Goal: Contribute content

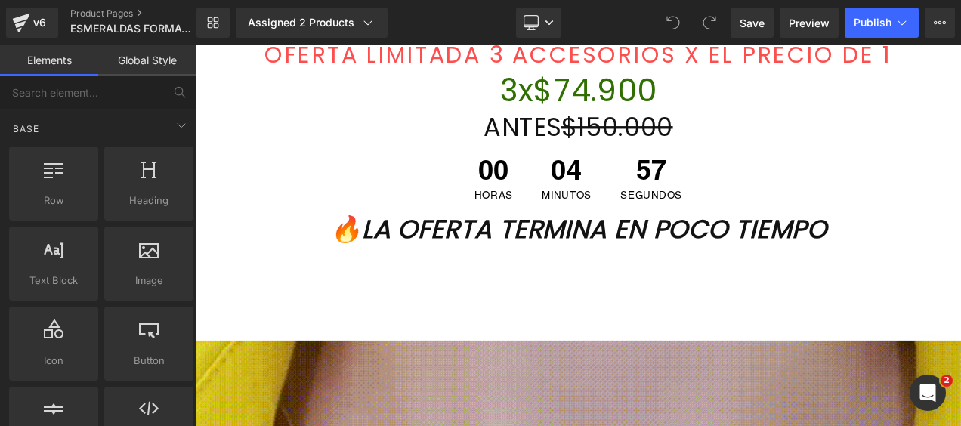
scroll to position [896, 0]
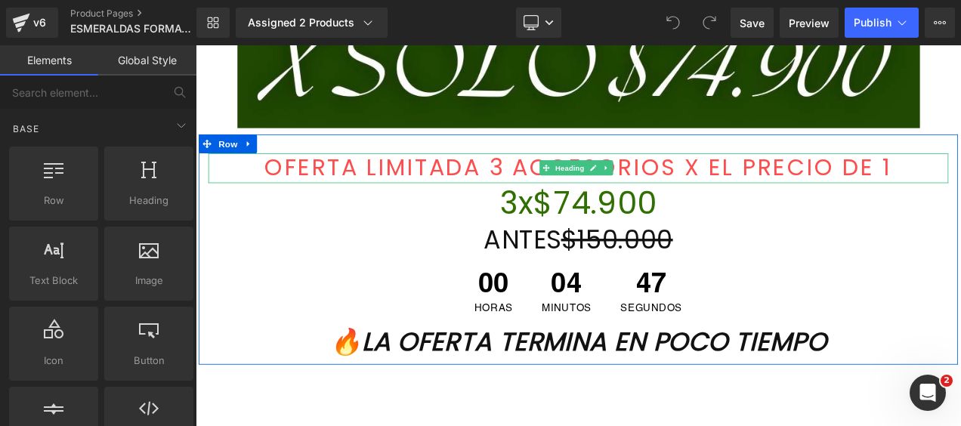
click at [960, 192] on font "OFERTA LIMITADA 3 ACCESORIOS X EL PRECIO DE 1" at bounding box center [653, 191] width 750 height 39
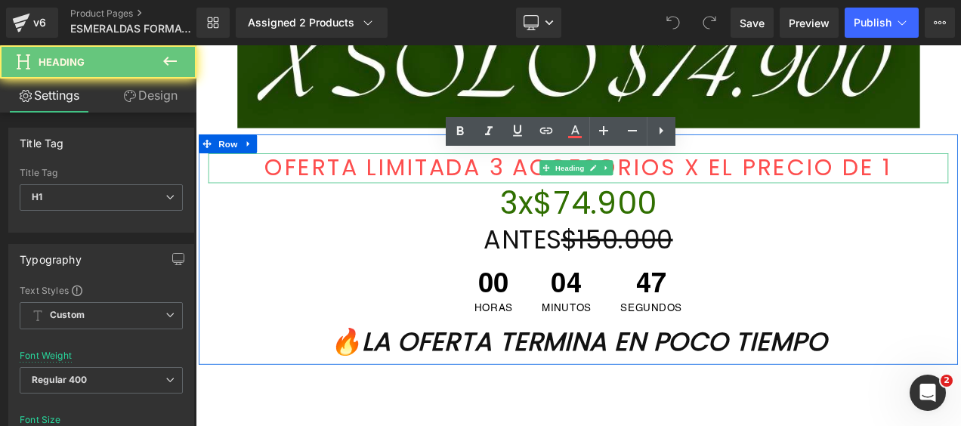
click at [960, 192] on font "OFERTA LIMITADA 3 ACCESORIOS X EL PRECIO DE 1" at bounding box center [653, 191] width 750 height 39
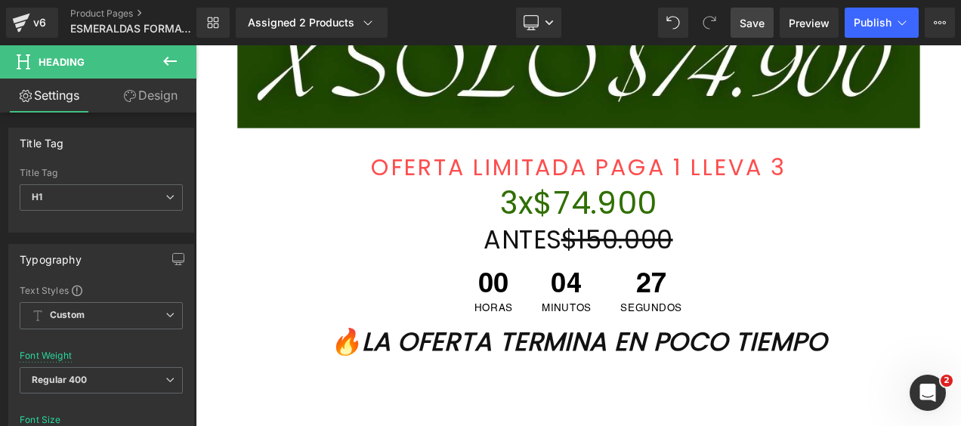
click at [757, 24] on span "Save" at bounding box center [751, 23] width 25 height 16
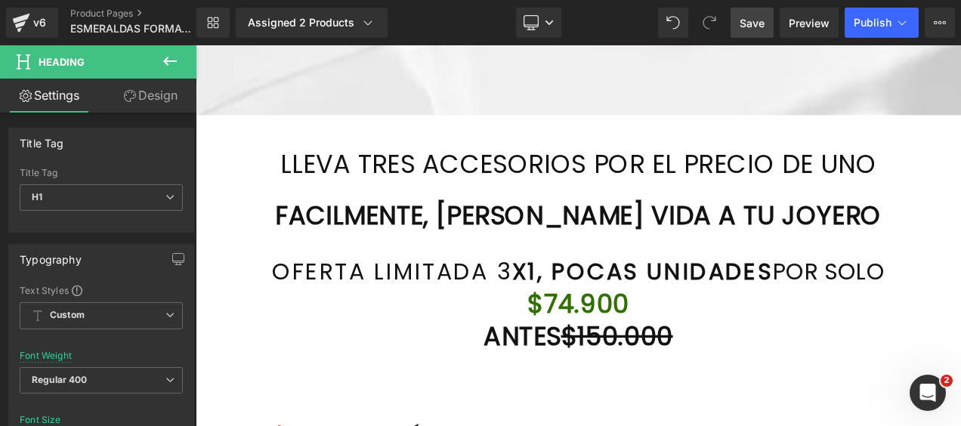
scroll to position [6470, 0]
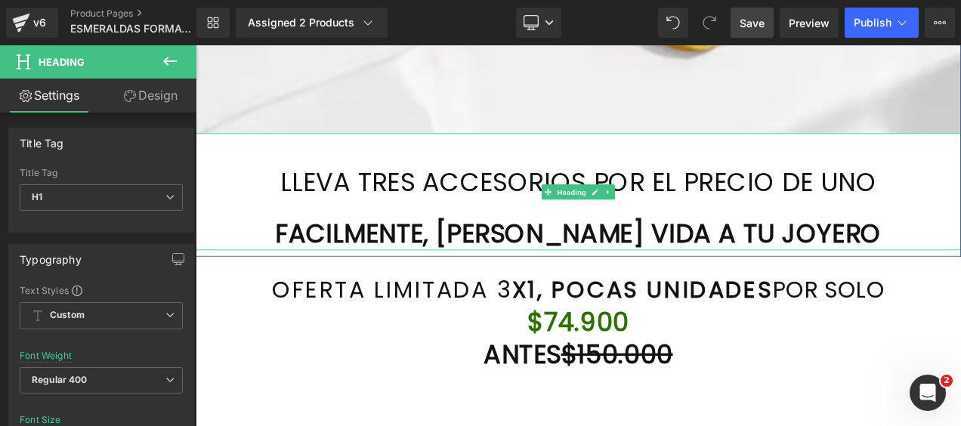
click at [948, 266] on h1 "FACILMENTE, [PERSON_NAME] VIDA A TU JOYERO" at bounding box center [653, 270] width 914 height 39
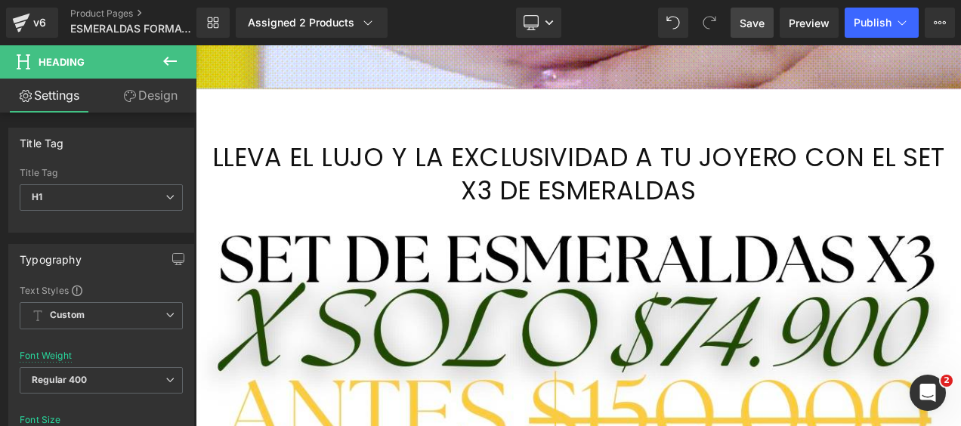
scroll to position [1992, 0]
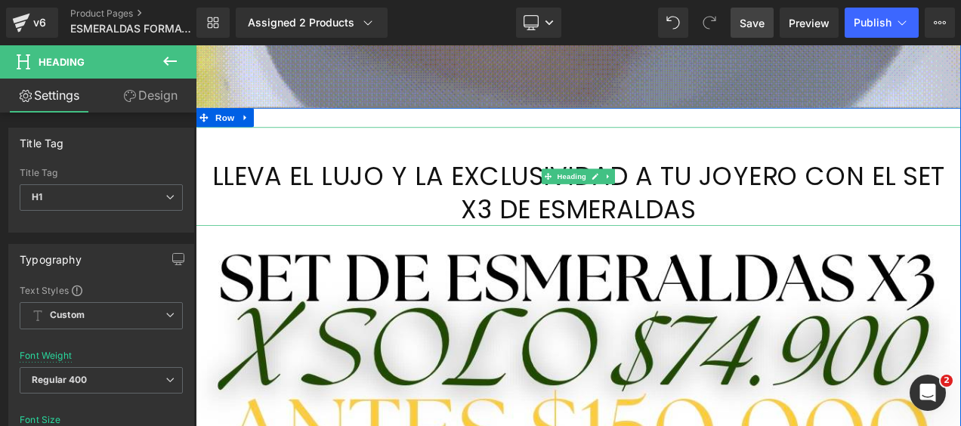
click at [846, 239] on h1 "LLEVA EL LUJO Y LA EXCLUSIVIDAD A TU JOYERO CON EL SET X3 DE ESMERALDAS" at bounding box center [653, 222] width 914 height 79
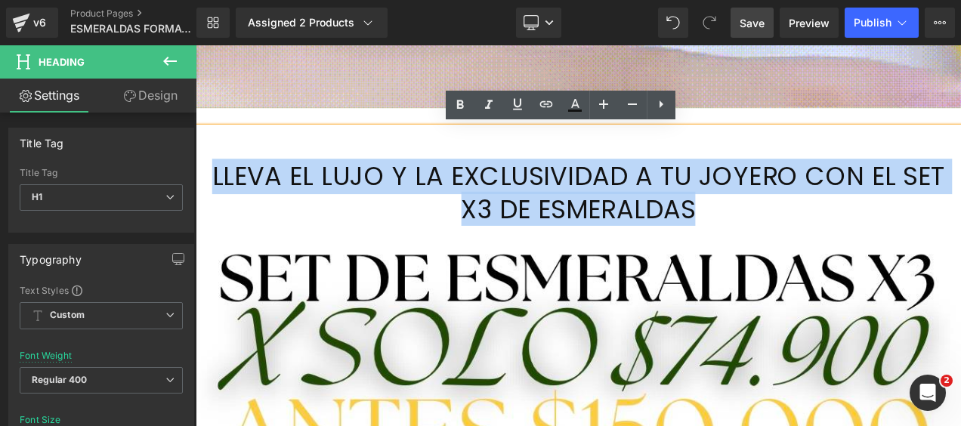
drag, startPoint x: 846, startPoint y: 242, endPoint x: 205, endPoint y: 218, distance: 641.6
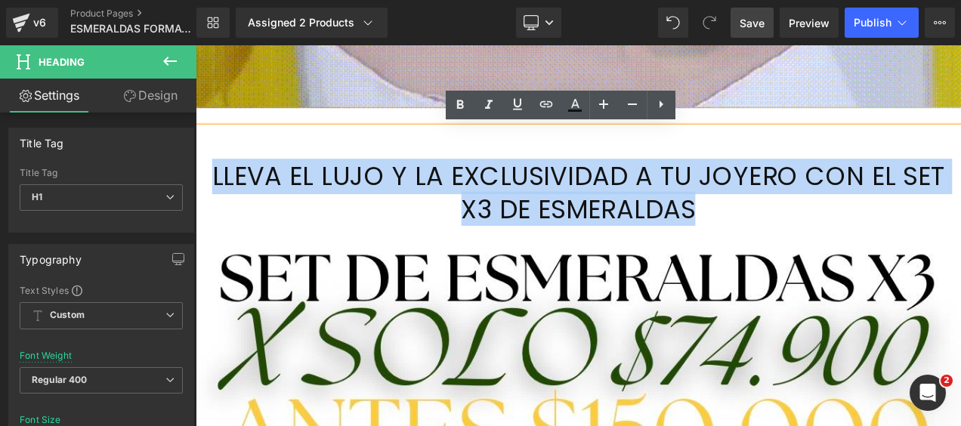
click at [205, 218] on h1 "LLEVA EL LUJO Y LA EXCLUSIVIDAD A TU JOYERO CON EL SET X3 DE ESMERALDAS" at bounding box center [653, 222] width 914 height 79
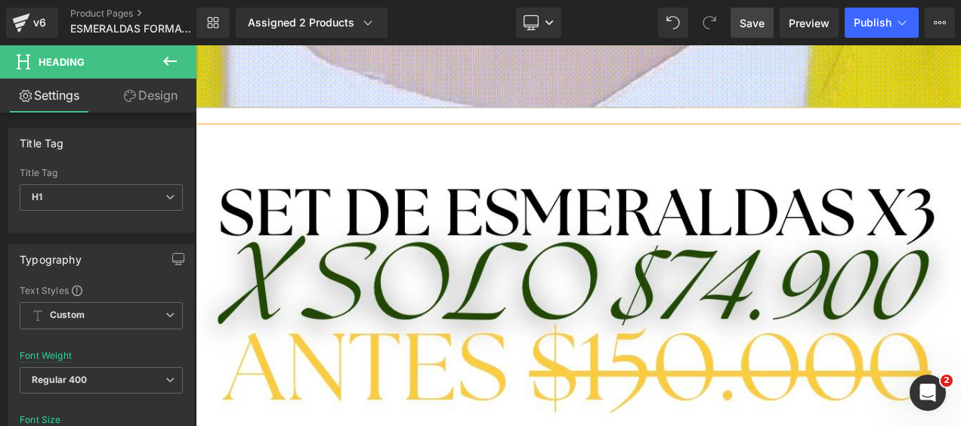
scroll to position [1953, 0]
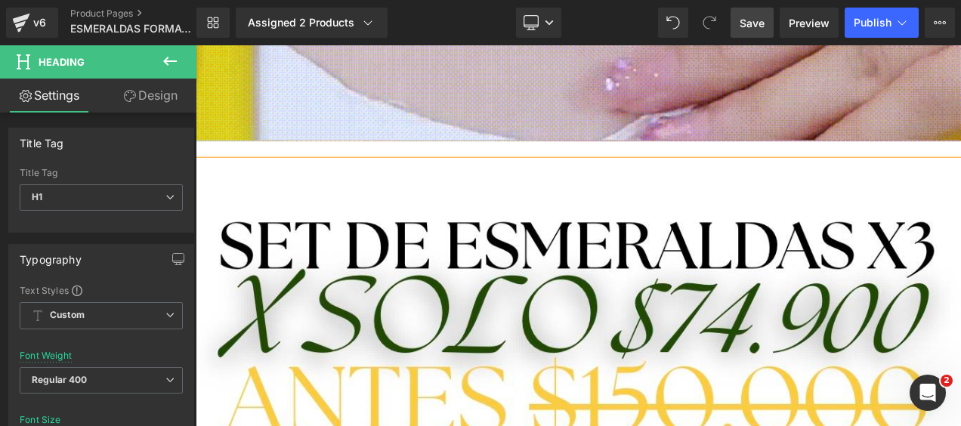
click at [746, 23] on span "Save" at bounding box center [751, 23] width 25 height 16
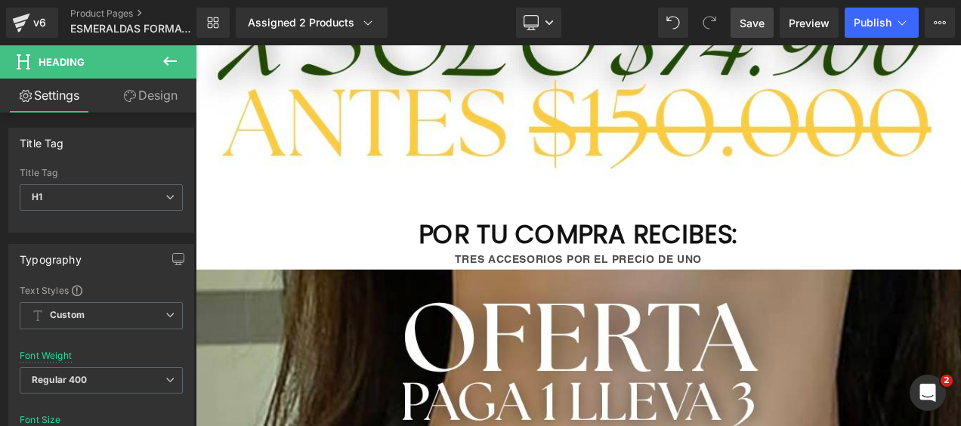
scroll to position [2327, 0]
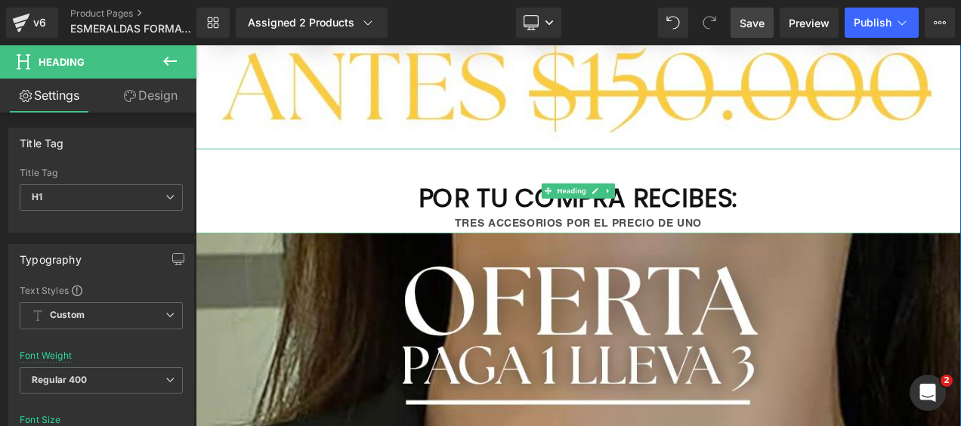
click at [605, 191] on h1 at bounding box center [653, 187] width 914 height 39
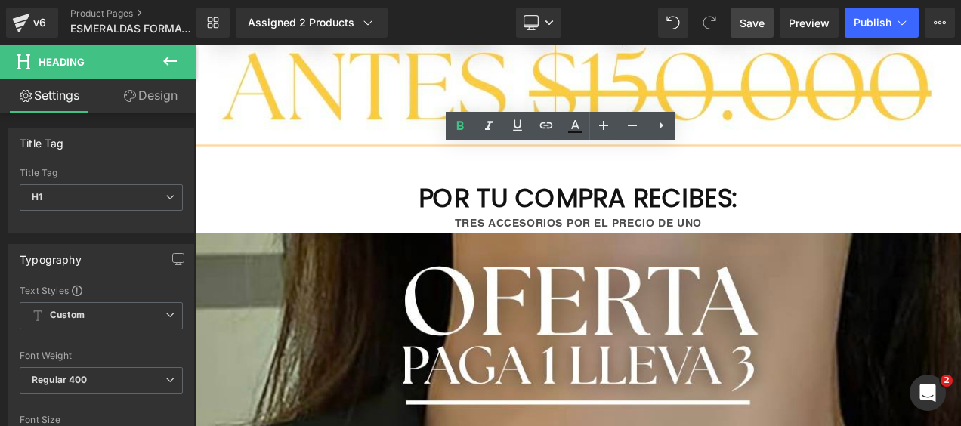
click at [483, 200] on h1 at bounding box center [653, 187] width 914 height 39
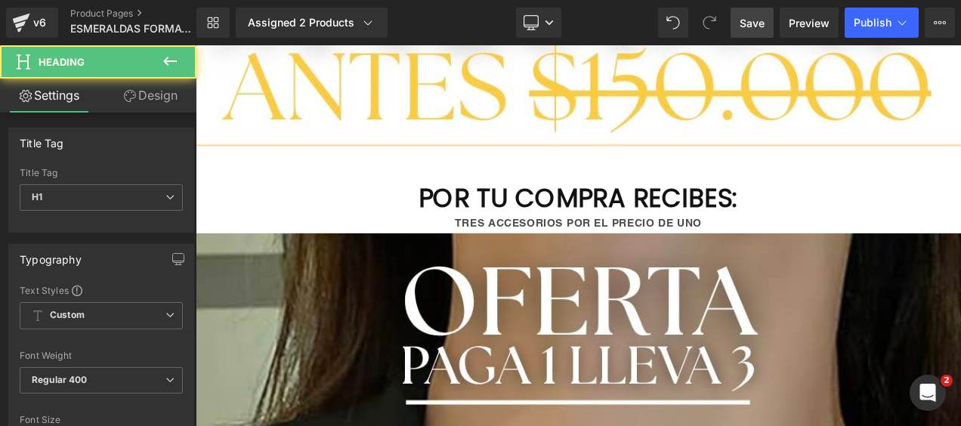
click at [427, 208] on h1 "POR TU COMPRA RECIBES:" at bounding box center [653, 227] width 914 height 39
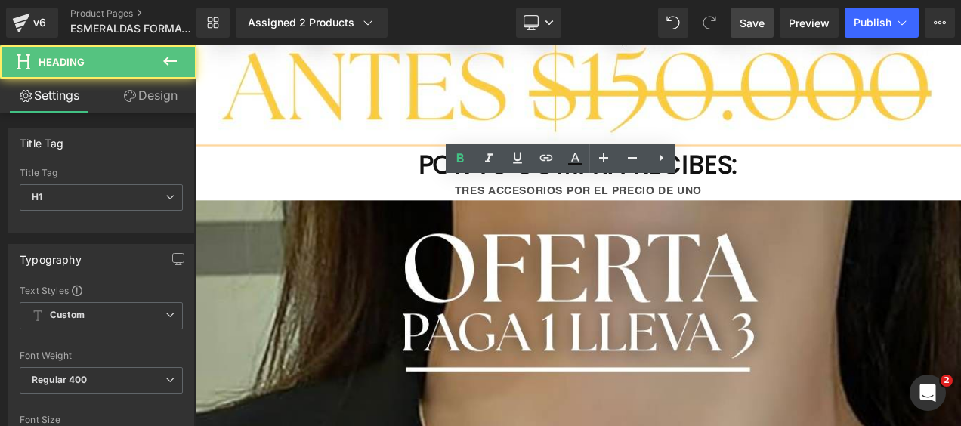
scroll to position [2288, 0]
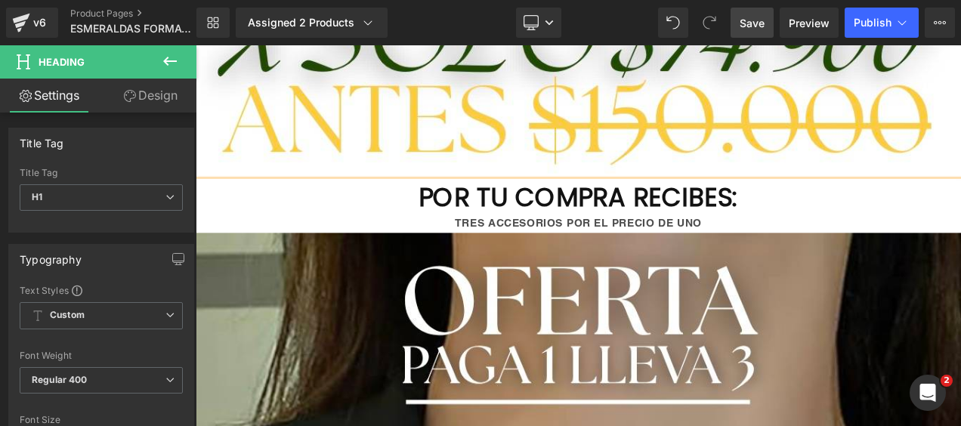
click at [799, 253] on div "TRES ACCESORIOS POR EL PRECIO DE UNO" at bounding box center [653, 258] width 914 height 23
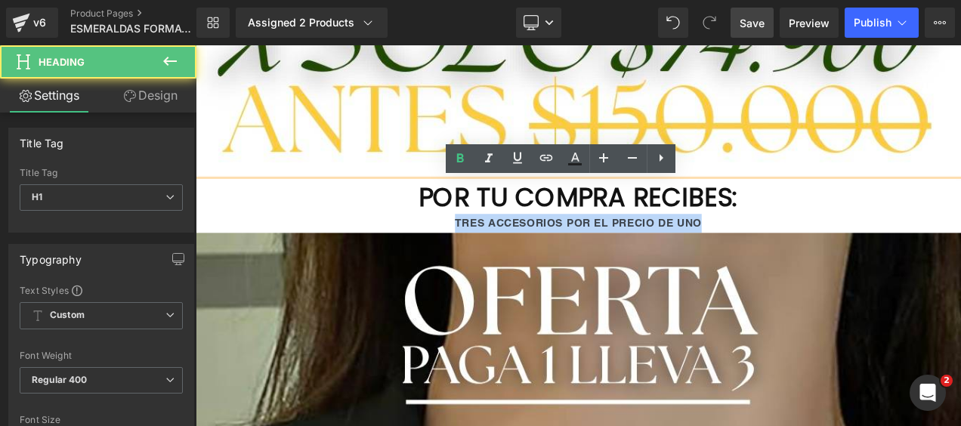
drag, startPoint x: 799, startPoint y: 254, endPoint x: 500, endPoint y: 256, distance: 299.1
click at [500, 256] on div "TRES ACCESORIOS POR EL PRECIO DE UNO" at bounding box center [653, 258] width 914 height 23
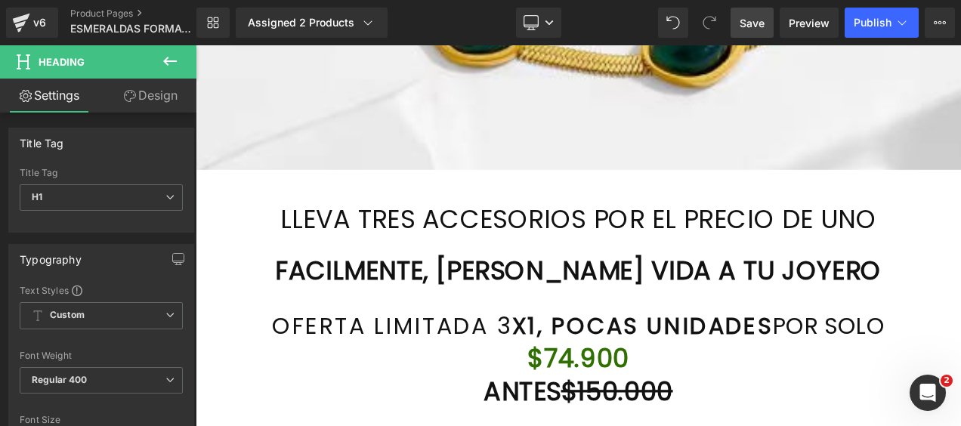
scroll to position [6376, 0]
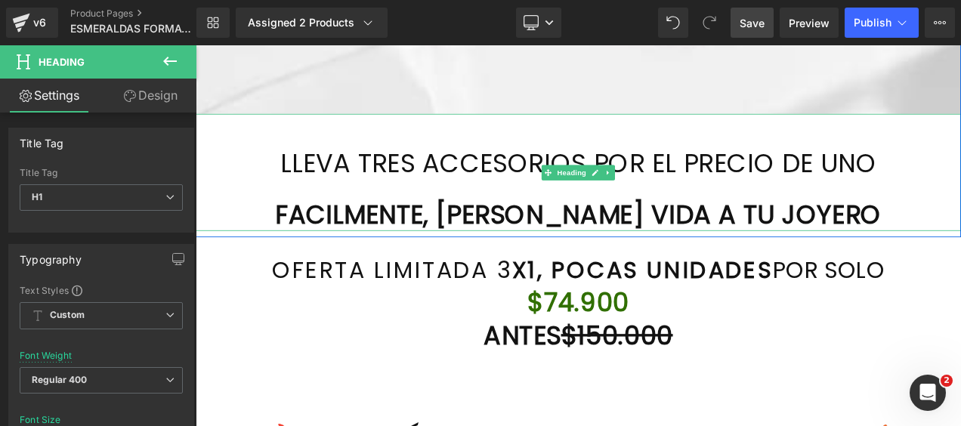
drag, startPoint x: 952, startPoint y: 249, endPoint x: 945, endPoint y: 261, distance: 13.9
click at [945, 261] on h1 "FACILMENTE, [PERSON_NAME] VIDA A TU JOYERO" at bounding box center [653, 246] width 914 height 39
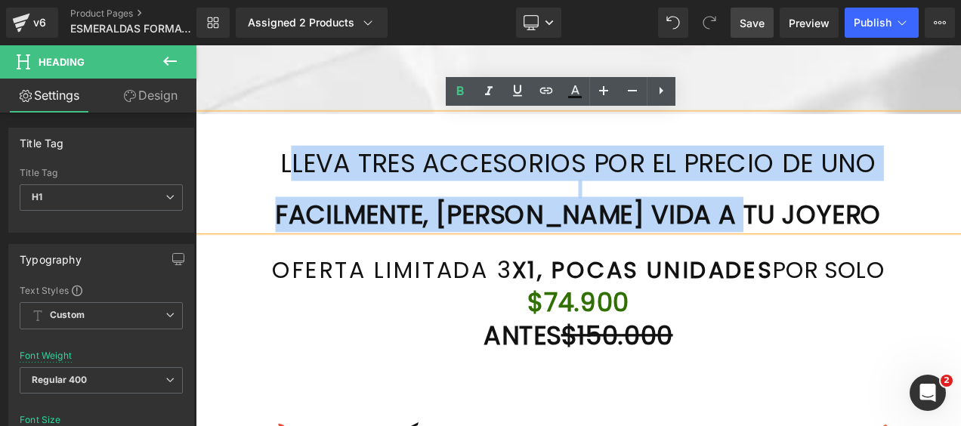
drag, startPoint x: 918, startPoint y: 248, endPoint x: 261, endPoint y: 183, distance: 661.0
click at [261, 183] on div "LLEVA TRES ACCESORIOS POR EL PRECIO DE UNO FACILMENTE, [PERSON_NAME] VIDA A TU …" at bounding box center [653, 197] width 914 height 140
click at [736, 217] on div at bounding box center [653, 216] width 914 height 23
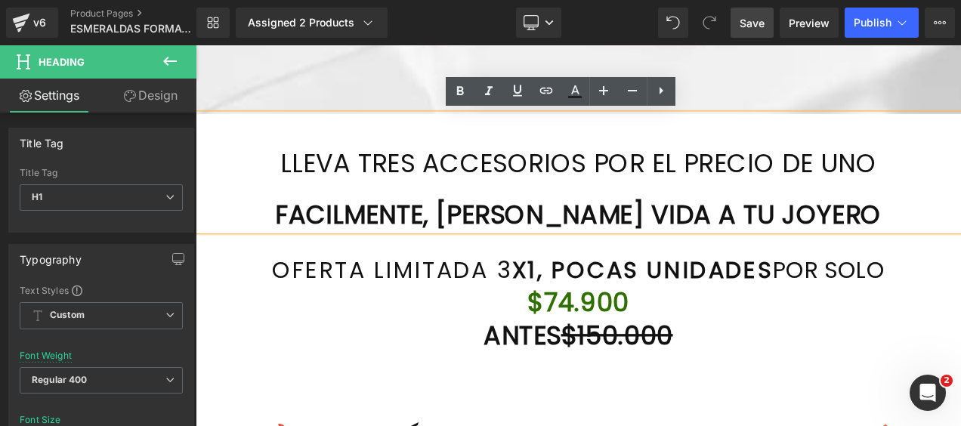
drag, startPoint x: 1047, startPoint y: 177, endPoint x: 267, endPoint y: 193, distance: 781.0
click at [267, 194] on h1 "LLEVA TRES ACCESORIOS POR EL PRECIO DE UNO" at bounding box center [653, 185] width 914 height 39
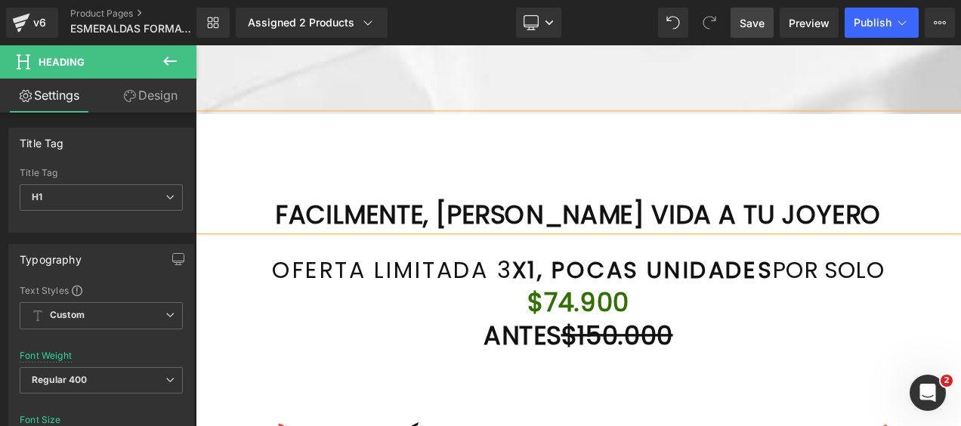
scroll to position [6337, 0]
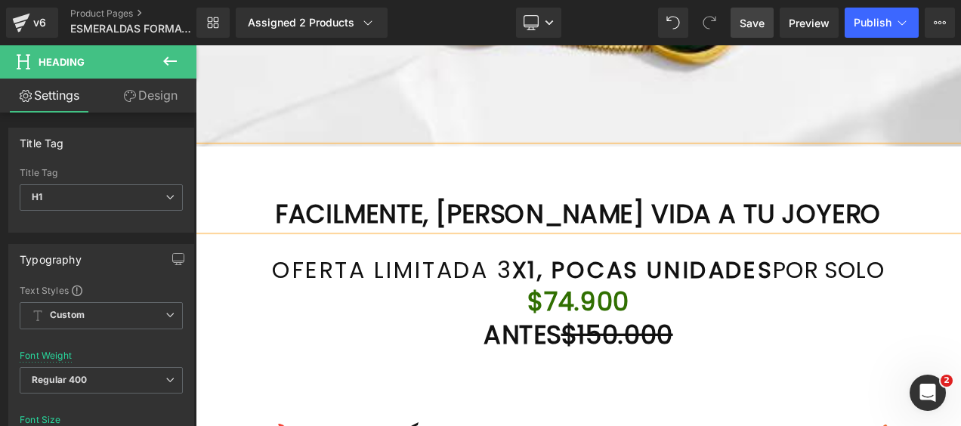
click at [950, 246] on h1 "FACILMENTE, [PERSON_NAME] VIDA A TU JOYERO" at bounding box center [653, 246] width 914 height 39
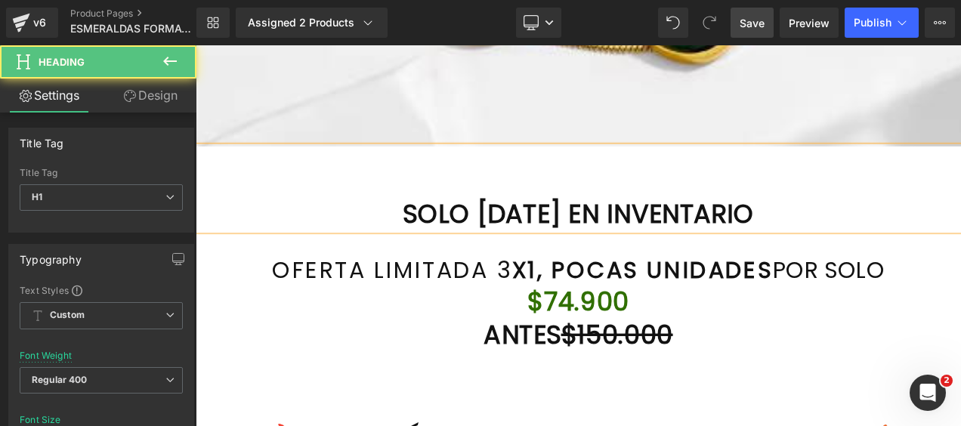
drag, startPoint x: 616, startPoint y: 245, endPoint x: 615, endPoint y: 255, distance: 9.8
click at [616, 246] on b "SOLO [DATE] EN INVENTARIO" at bounding box center [653, 247] width 420 height 42
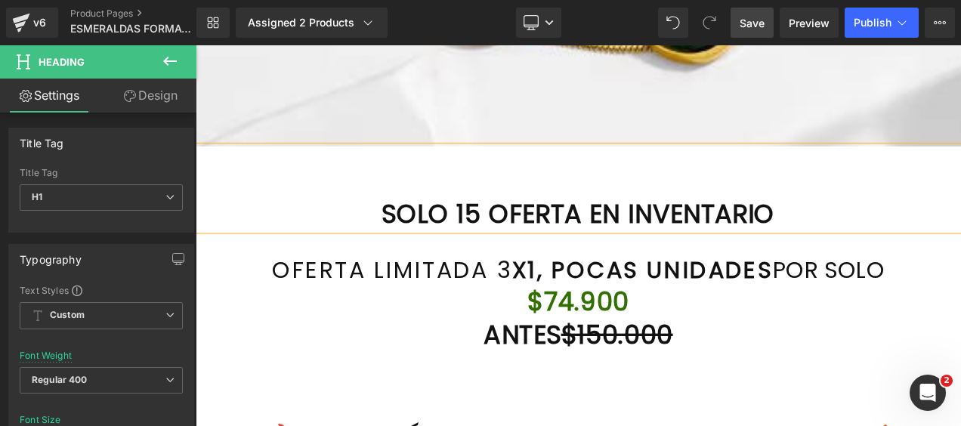
click at [389, 236] on h1 "SOLO 15 OFERTA EN INVENTARIO" at bounding box center [653, 246] width 914 height 39
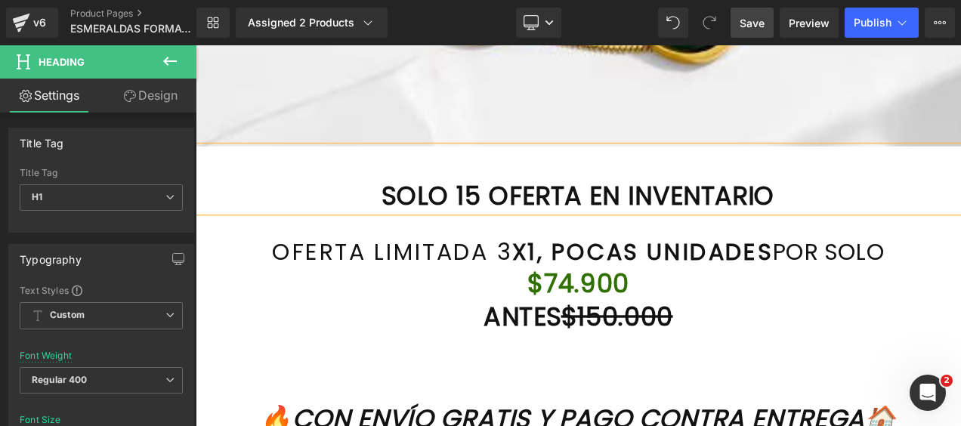
click at [746, 216] on b "SOLO 15 OFERTA EN INVENTARIO" at bounding box center [653, 225] width 470 height 42
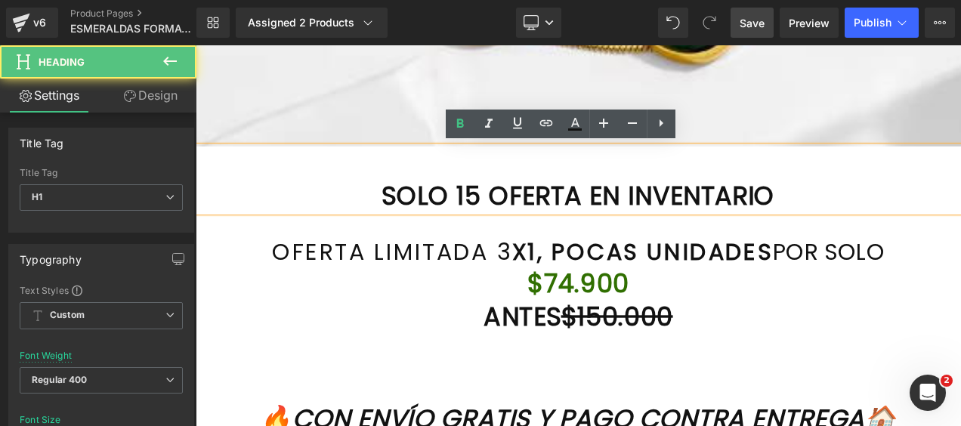
drag, startPoint x: 916, startPoint y: 217, endPoint x: 936, endPoint y: 247, distance: 35.4
click at [917, 217] on h1 "SOLO 15 OFERTA EN INVENTARIO" at bounding box center [653, 224] width 914 height 39
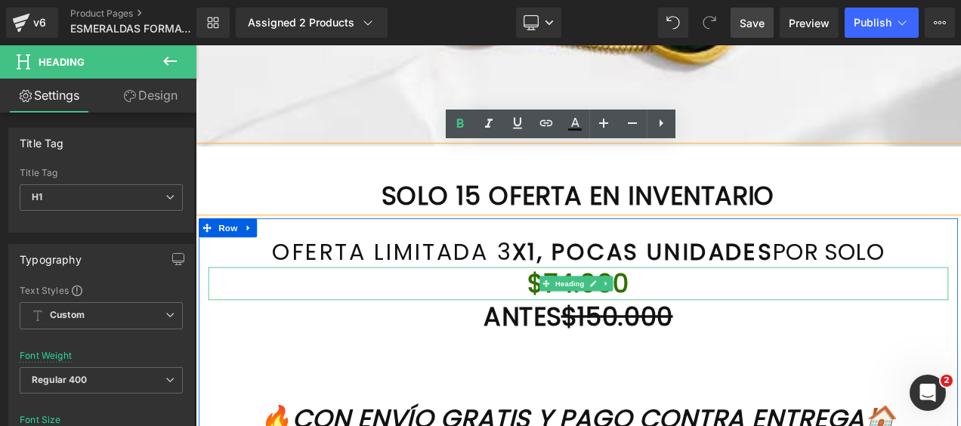
click at [885, 340] on h1 "$74.900" at bounding box center [653, 329] width 884 height 39
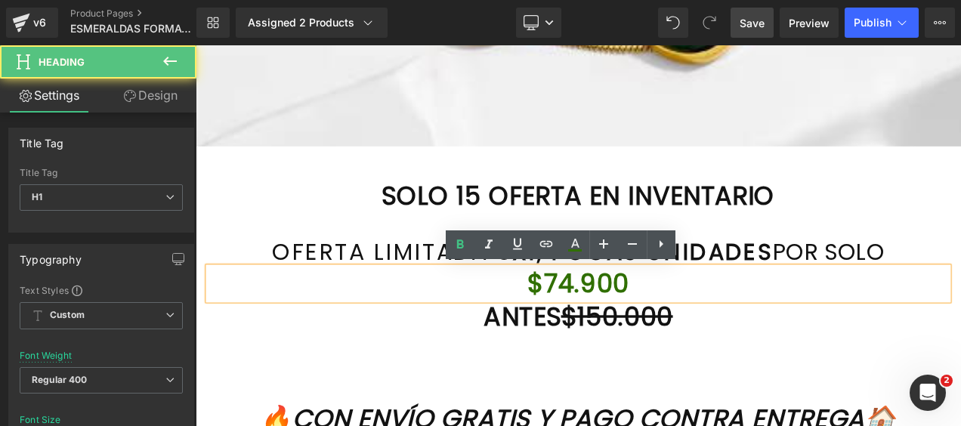
click at [960, 271] on div "OFERTA LIMITADA 3 X1, POCAS UNIDADES POR SOLO Heading $74.900 Heading ANTES $15…" at bounding box center [652, 385] width 906 height 267
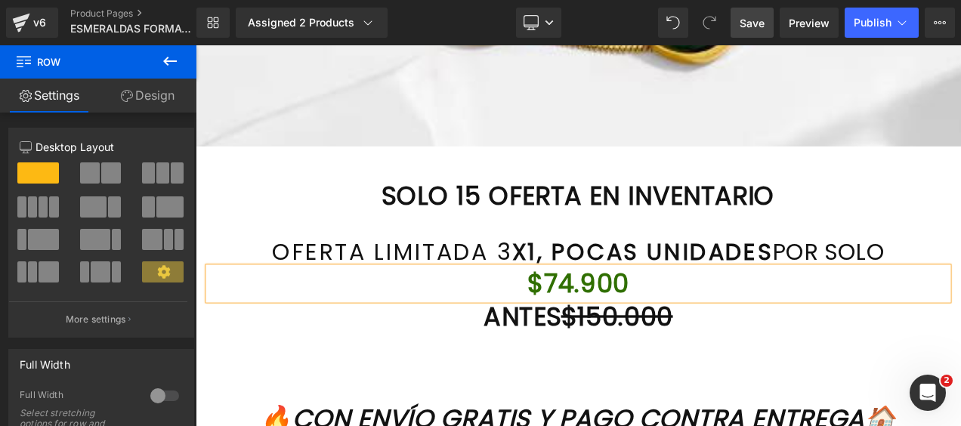
click at [960, 287] on span "POR SOLO" at bounding box center [951, 292] width 134 height 39
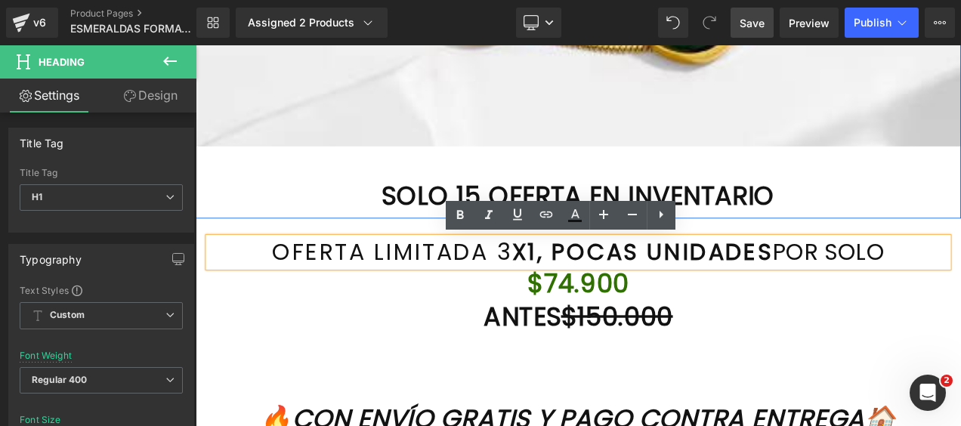
click at [887, 227] on b "SOLO 15 OFERTA EN INVENTARIO" at bounding box center [653, 225] width 470 height 42
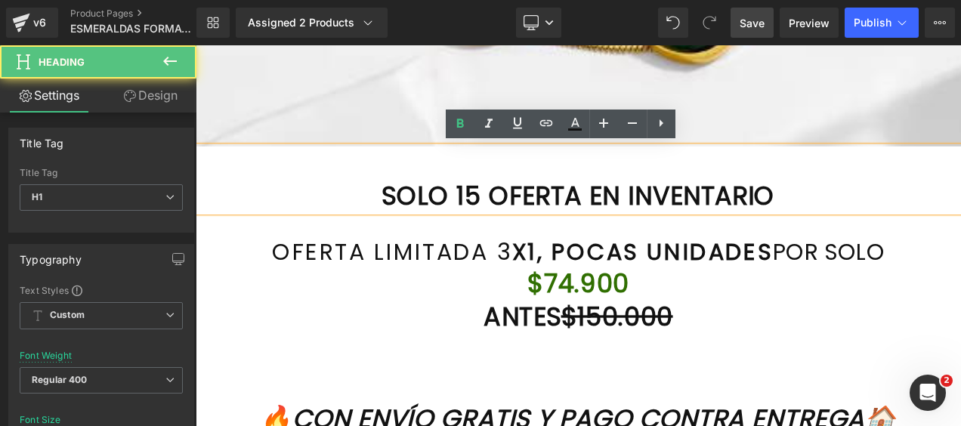
click at [921, 226] on h1 "SOLO 15 OFERTA EN INVENTARIO" at bounding box center [653, 224] width 914 height 39
click at [921, 225] on h1 "SOLO 15 OFERTA EN INVENTARIO" at bounding box center [653, 224] width 914 height 39
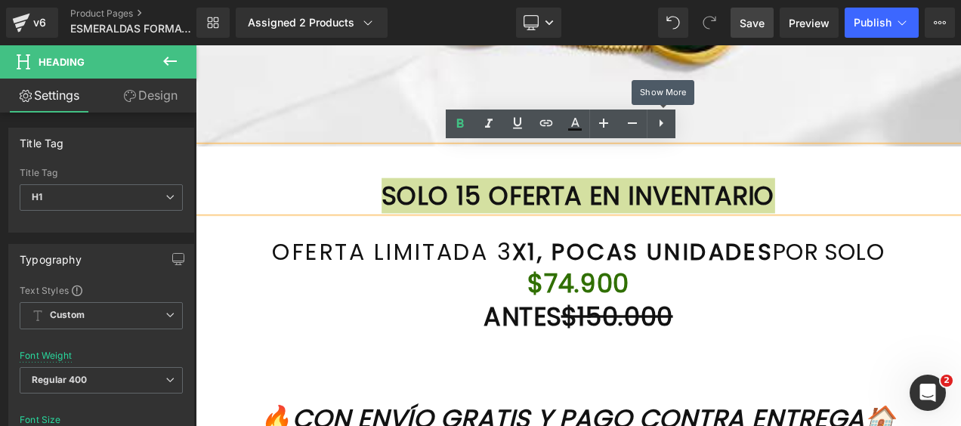
click at [659, 128] on icon at bounding box center [661, 123] width 18 height 18
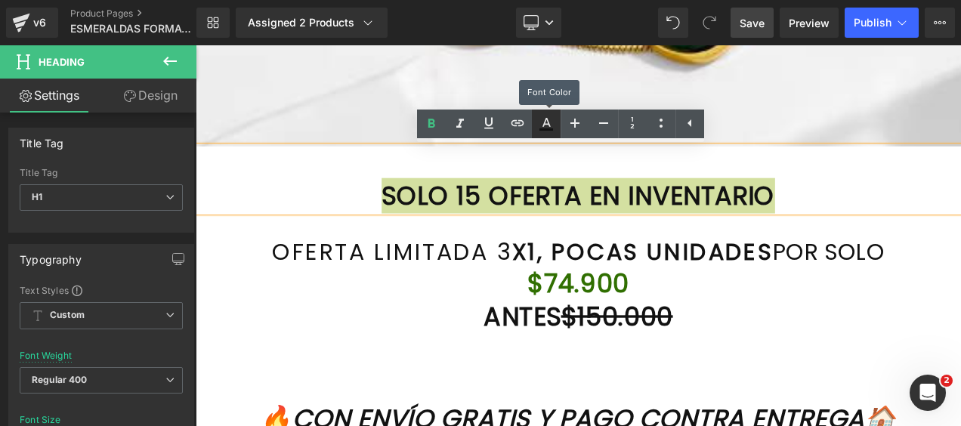
click at [553, 122] on icon at bounding box center [546, 124] width 18 height 18
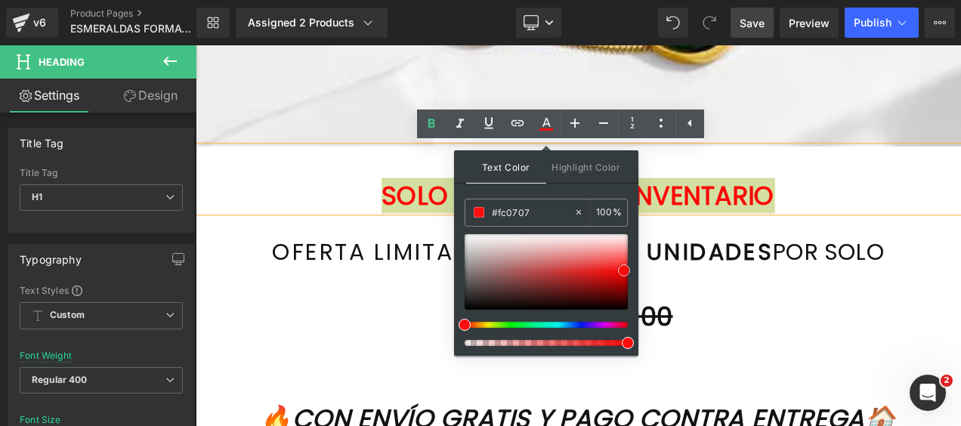
type input "#fc0202"
drag, startPoint x: 463, startPoint y: 304, endPoint x: 623, endPoint y: 271, distance: 163.4
click at [623, 271] on span at bounding box center [624, 272] width 12 height 12
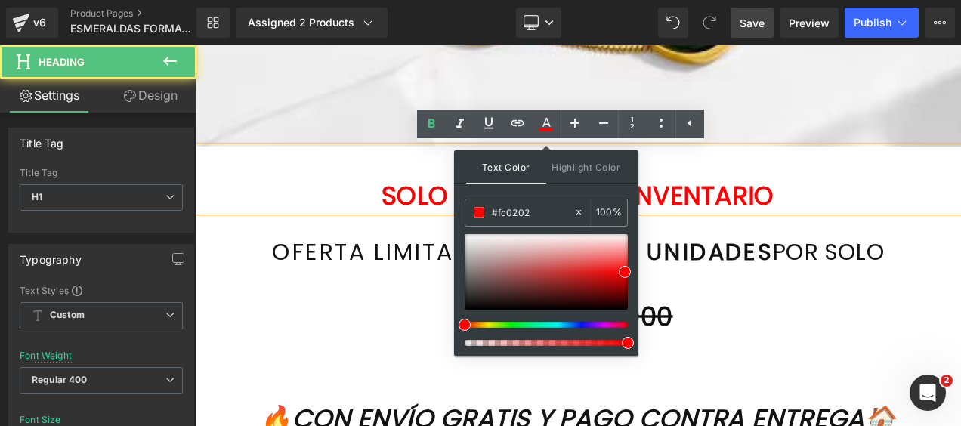
click at [960, 187] on h1 at bounding box center [653, 185] width 914 height 39
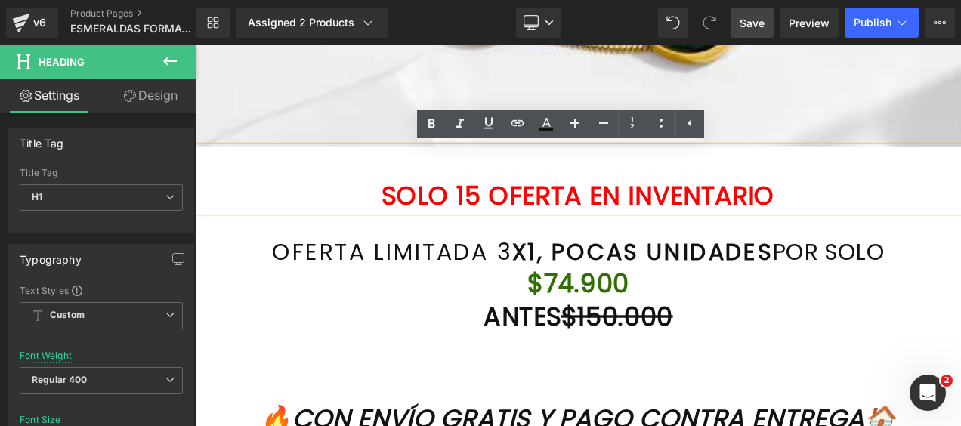
click at [750, 16] on span "Save" at bounding box center [751, 23] width 25 height 16
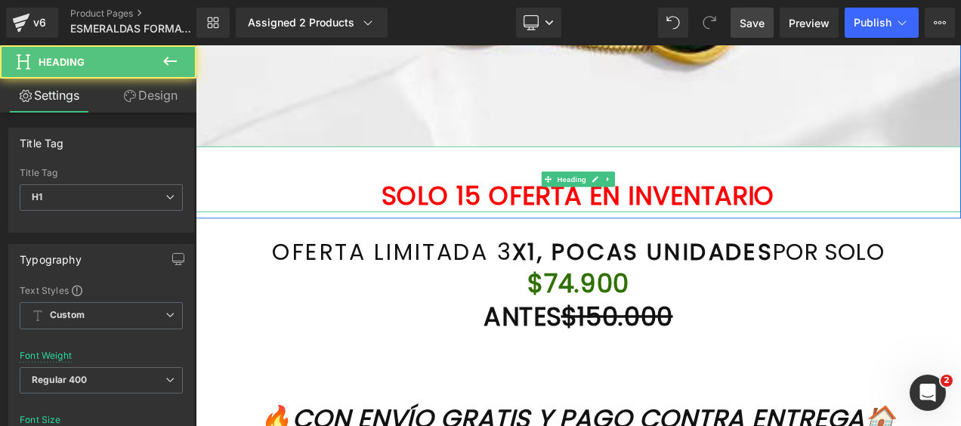
click at [516, 181] on h1 at bounding box center [653, 185] width 914 height 39
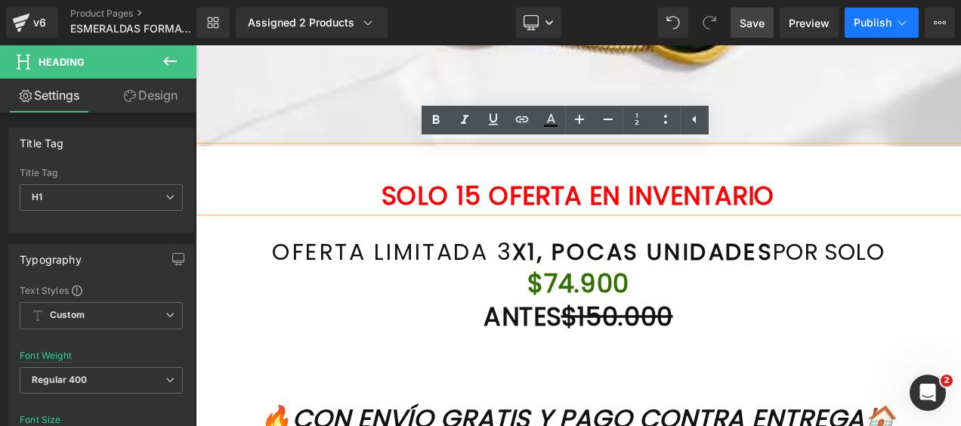
click at [871, 24] on span "Publish" at bounding box center [872, 23] width 38 height 12
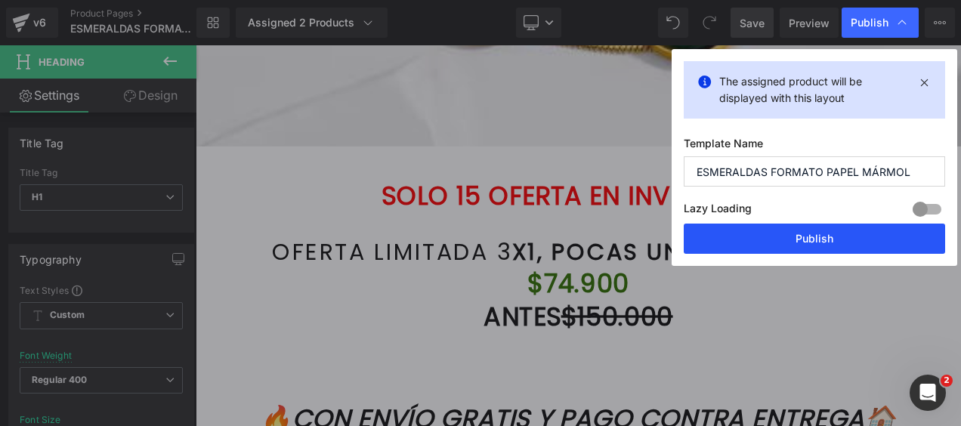
drag, startPoint x: 769, startPoint y: 240, endPoint x: 461, endPoint y: 199, distance: 310.8
click at [769, 240] on button "Publish" at bounding box center [813, 239] width 261 height 30
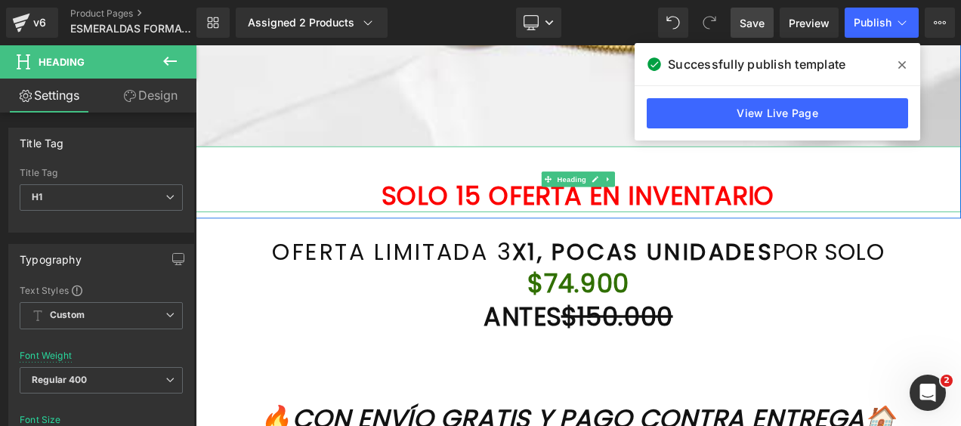
click at [649, 222] on b "SOLO 15 OFERTA EN INVENTARIO" at bounding box center [653, 225] width 470 height 42
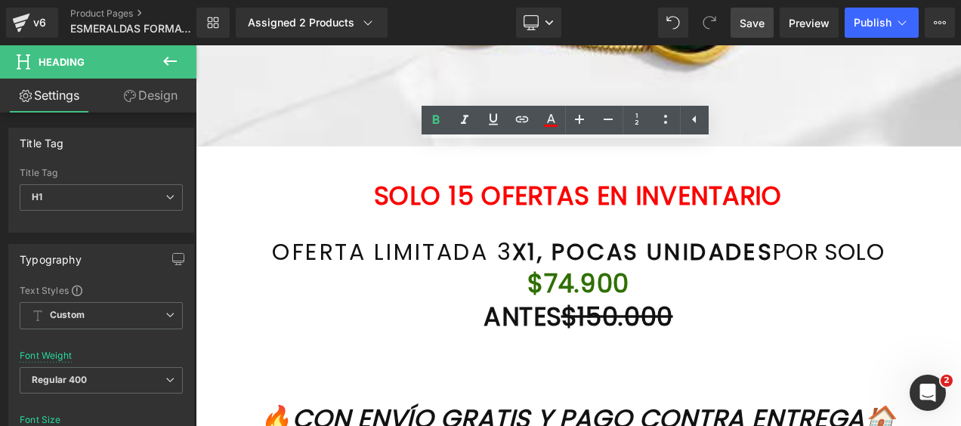
click at [742, 20] on span "Save" at bounding box center [751, 23] width 25 height 16
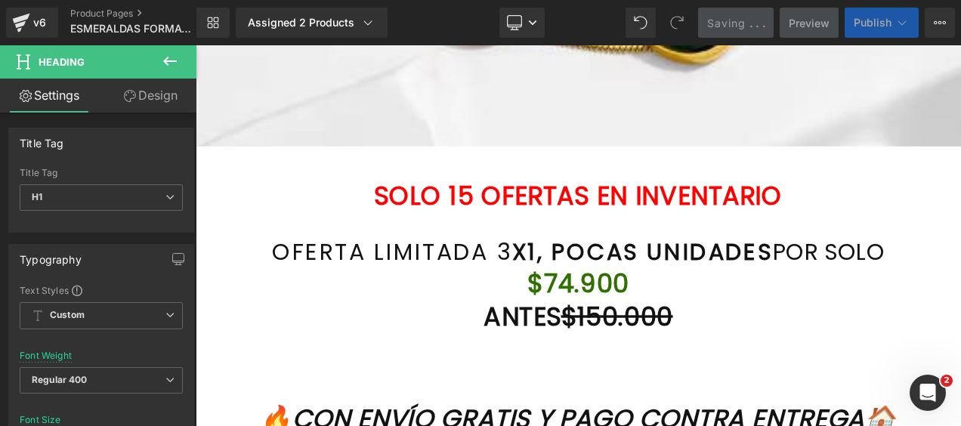
click at [873, 17] on span "Publish" at bounding box center [872, 23] width 38 height 12
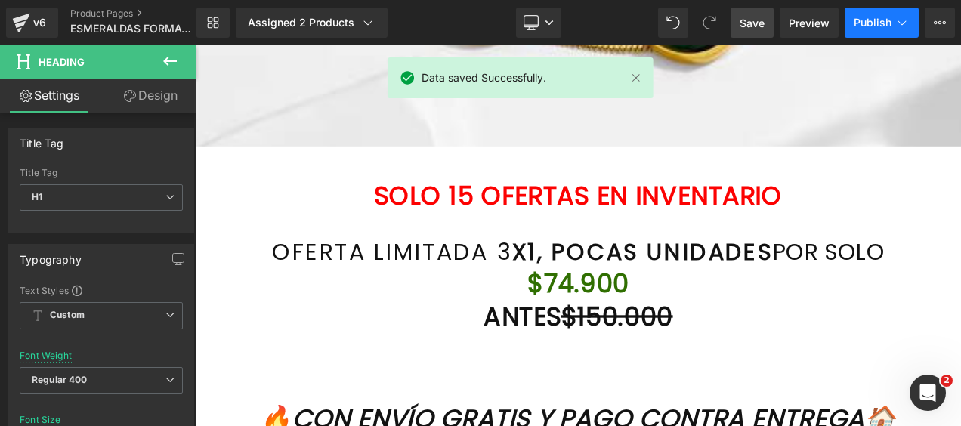
click at [887, 23] on span "Publish" at bounding box center [872, 23] width 38 height 12
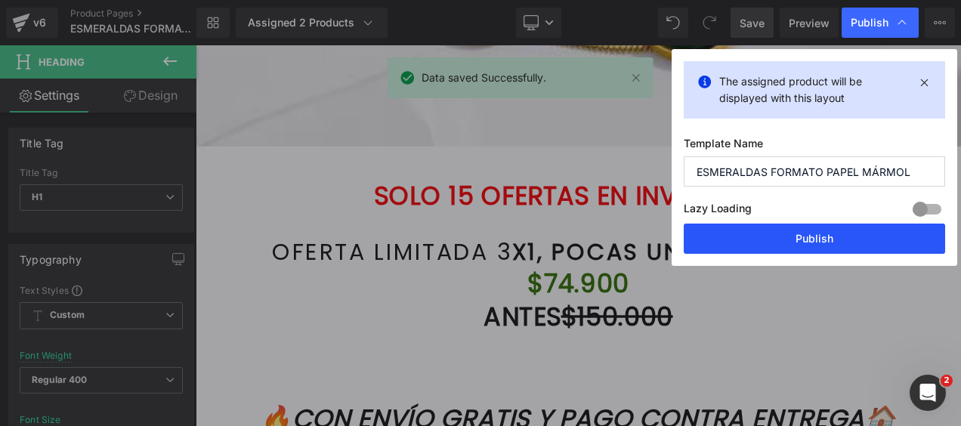
click at [819, 236] on button "Publish" at bounding box center [813, 239] width 261 height 30
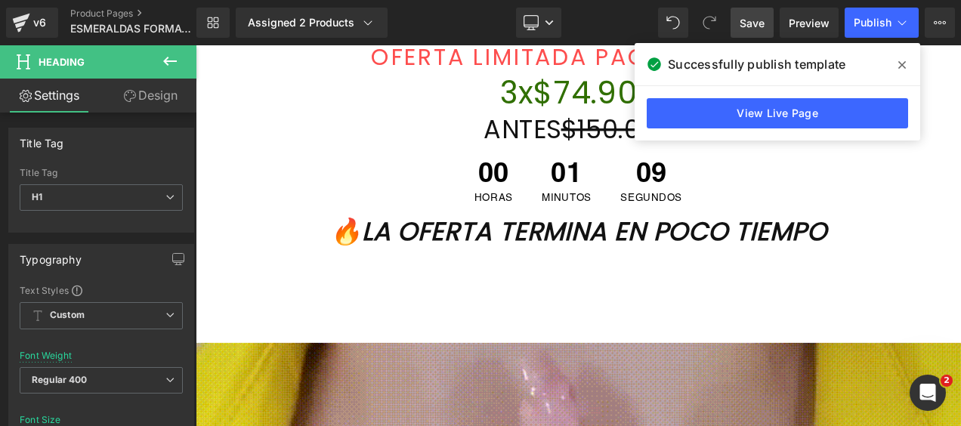
scroll to position [983, 0]
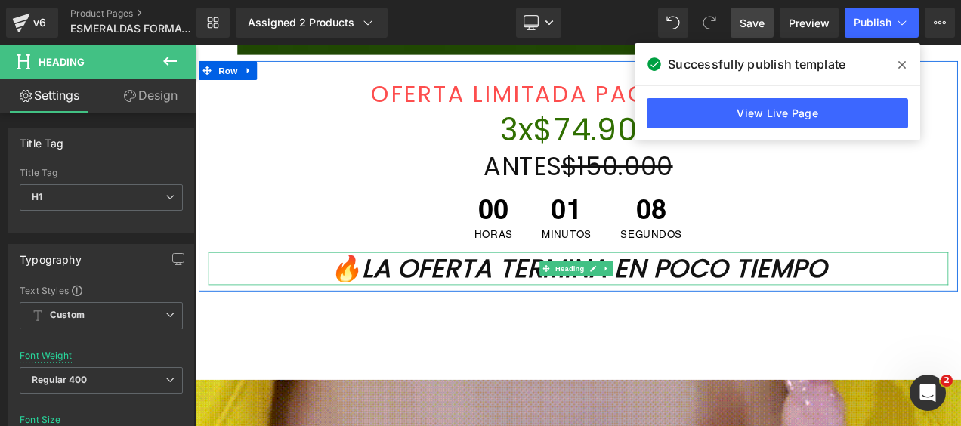
drag, startPoint x: 976, startPoint y: 305, endPoint x: 952, endPoint y: 316, distance: 26.7
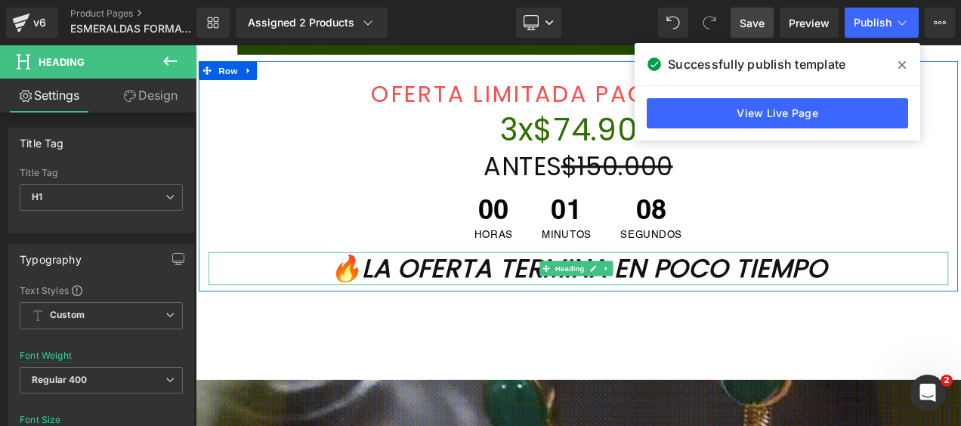
click at [960, 305] on h1 "🔥LA OFERTA TERMINA EN POCO TIEMPO" at bounding box center [653, 311] width 884 height 39
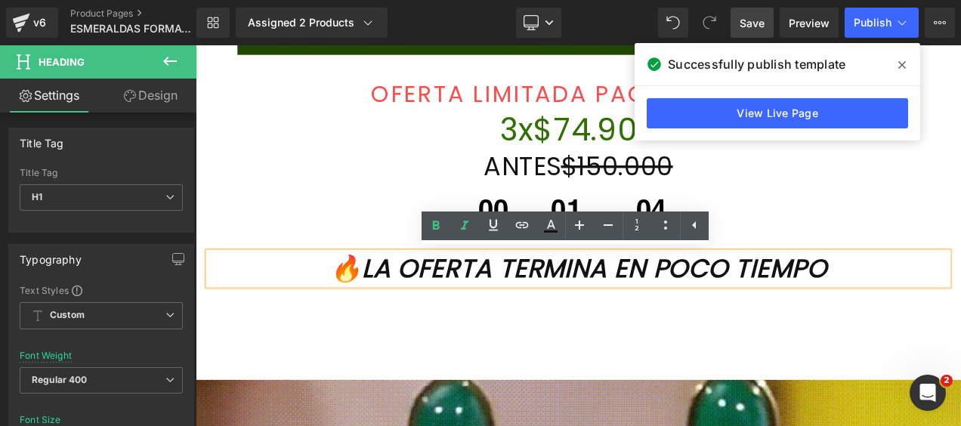
click at [960, 318] on h1 "🔥LA OFERTA TERMINA EN POCO TIEMPO" at bounding box center [653, 311] width 884 height 39
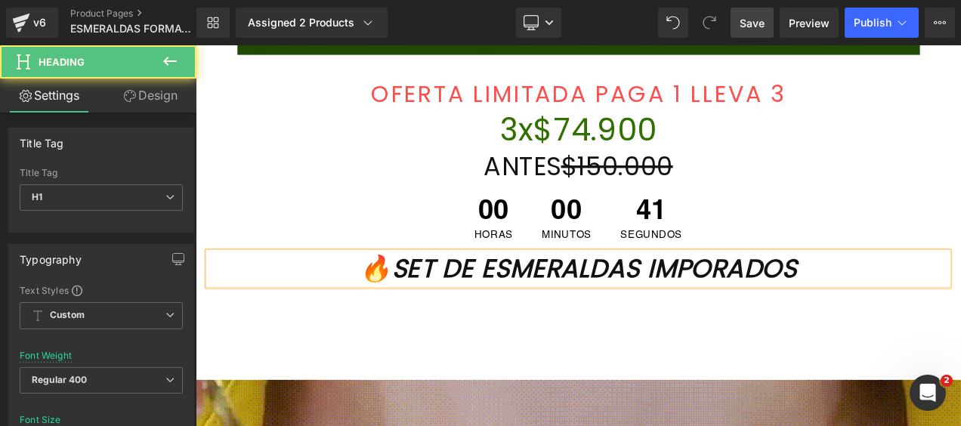
click at [849, 308] on font "🔥SET DE ESMERALDAS IMPORADOS" at bounding box center [653, 312] width 522 height 42
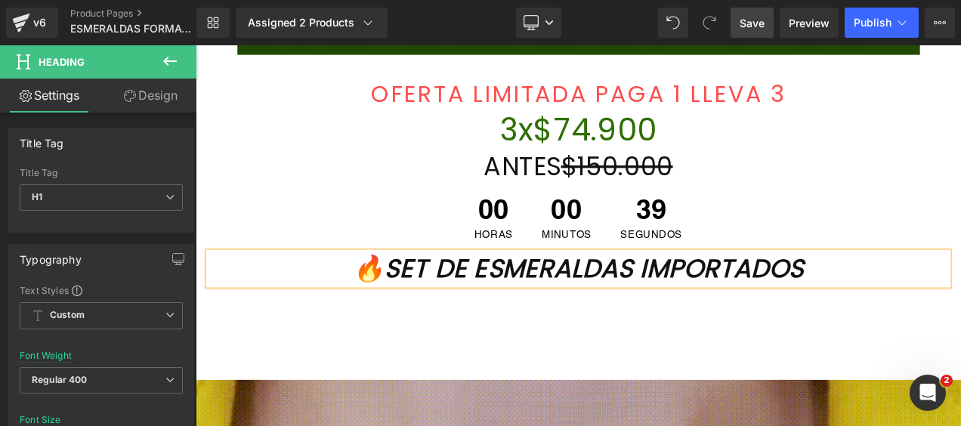
click at [946, 319] on h1 "🔥SET DE ESMERALDAS IMPORTADOS" at bounding box center [653, 311] width 884 height 39
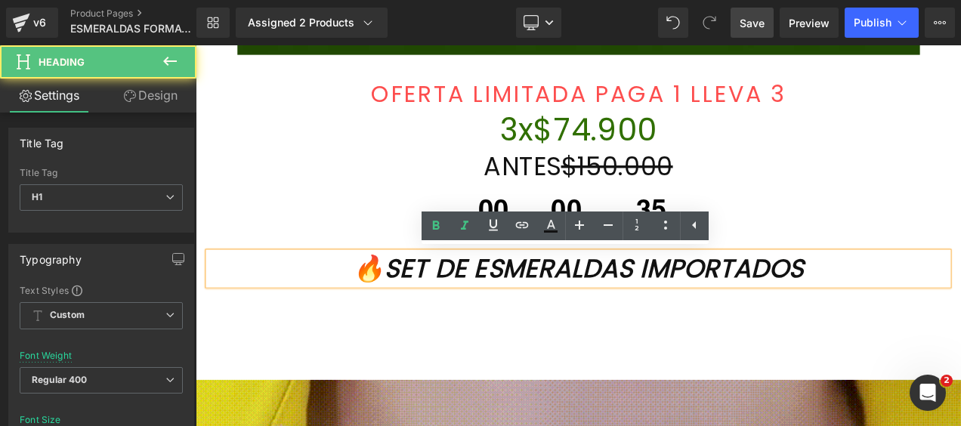
click at [460, 309] on font "🔥SET DE ESMERALDAS IMPORTADOS" at bounding box center [652, 312] width 538 height 42
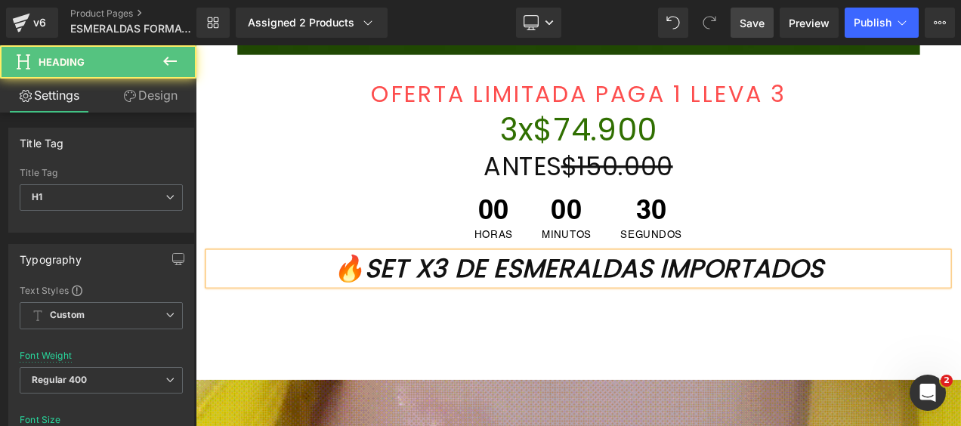
click at [945, 310] on font "🔥SET X3 DE ESMERALDAS IMPORTADOS" at bounding box center [651, 312] width 585 height 42
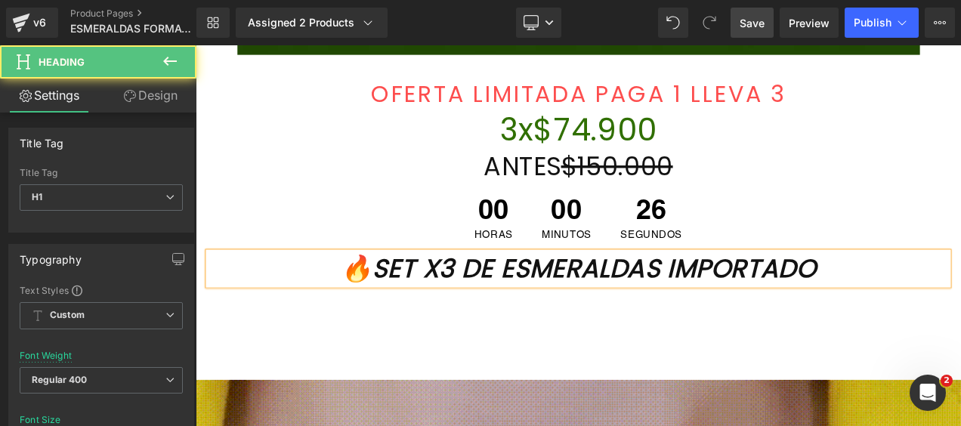
click at [369, 312] on font "🔥SET X3 DE ESMERALDAS IMPORTADO" at bounding box center [653, 312] width 568 height 42
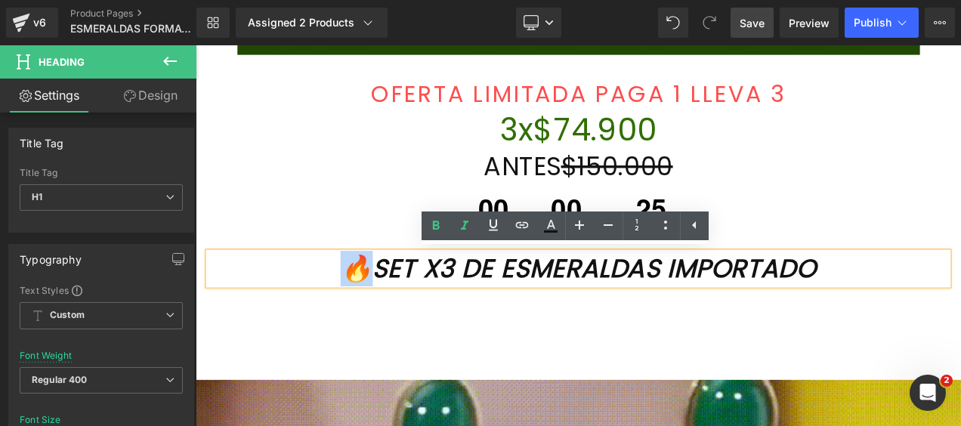
drag, startPoint x: 369, startPoint y: 310, endPoint x: 341, endPoint y: 314, distance: 28.2
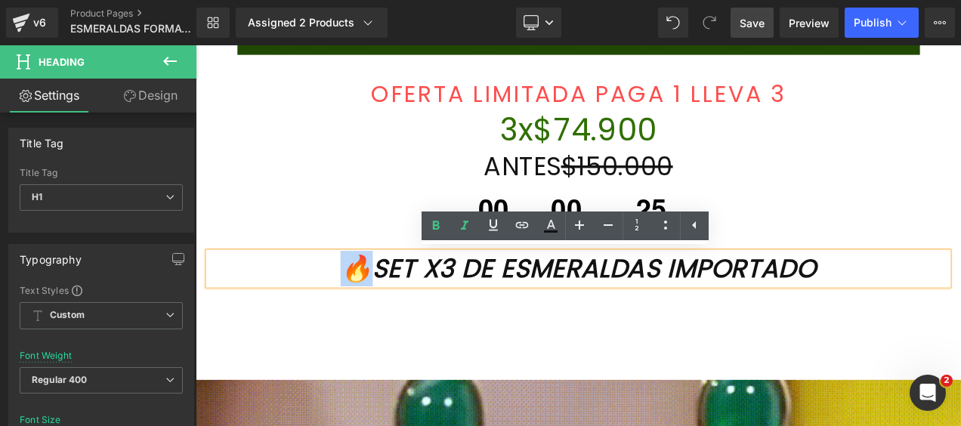
click at [369, 314] on font "🔥SET X3 DE ESMERALDAS IMPORTADO" at bounding box center [653, 312] width 568 height 42
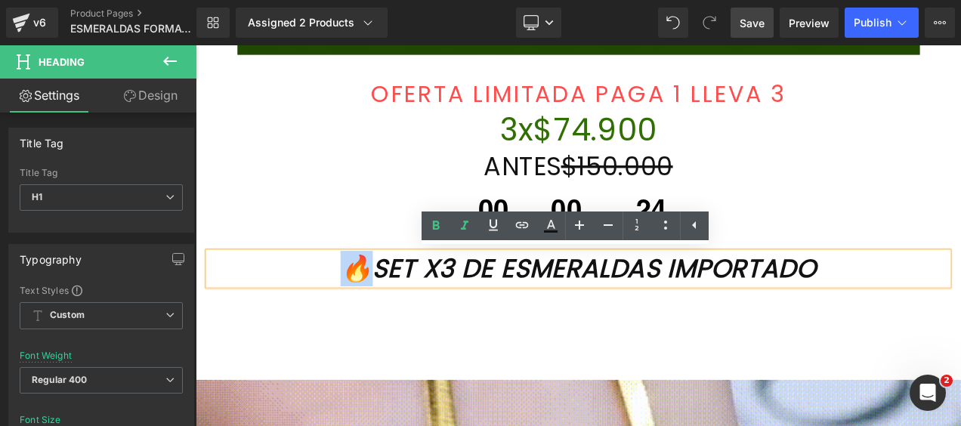
copy font "🔥S"
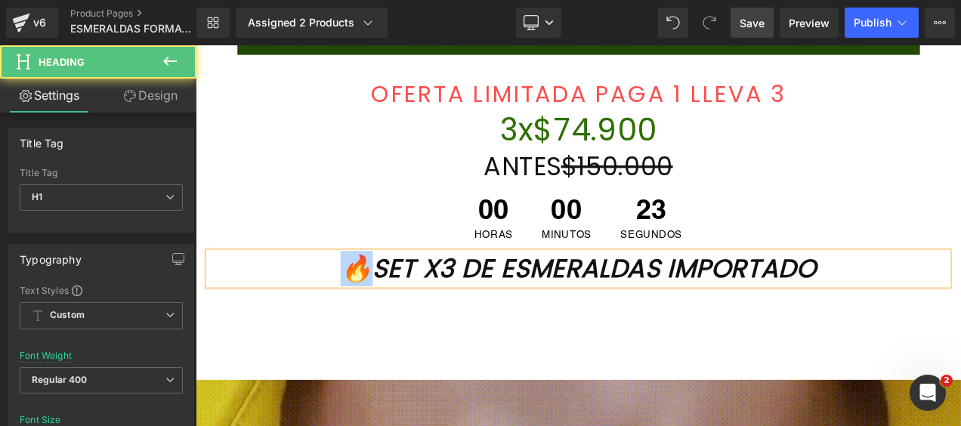
click at [960, 313] on h1 "🔥SET X3 DE ESMERALDAS IMPORTADO" at bounding box center [653, 311] width 884 height 39
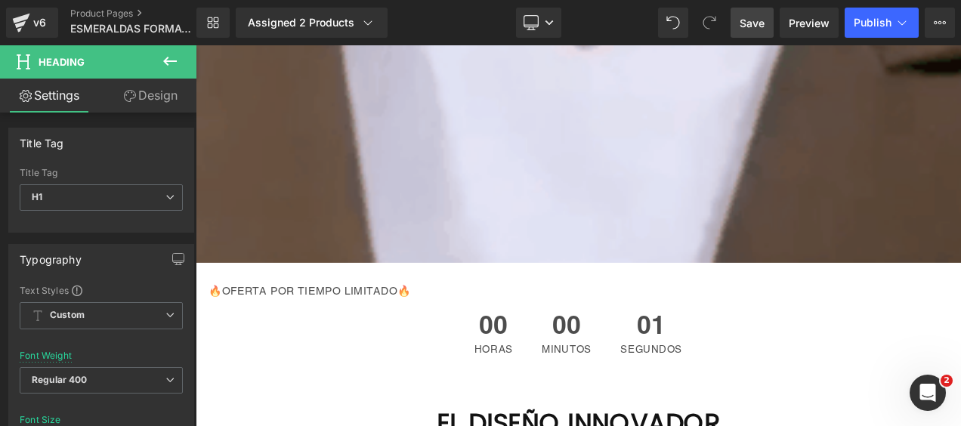
scroll to position [7465, 0]
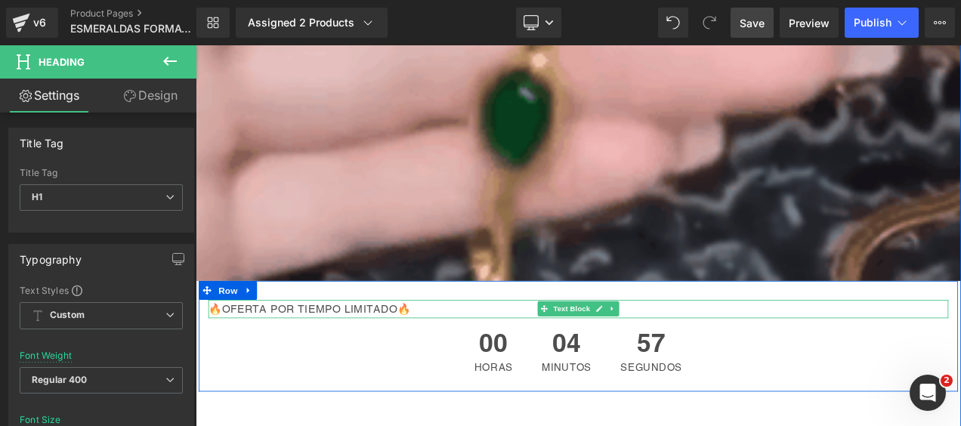
click at [430, 359] on font "🔥OFERTA POR TIEMPO LIMITADO🔥" at bounding box center [332, 360] width 242 height 15
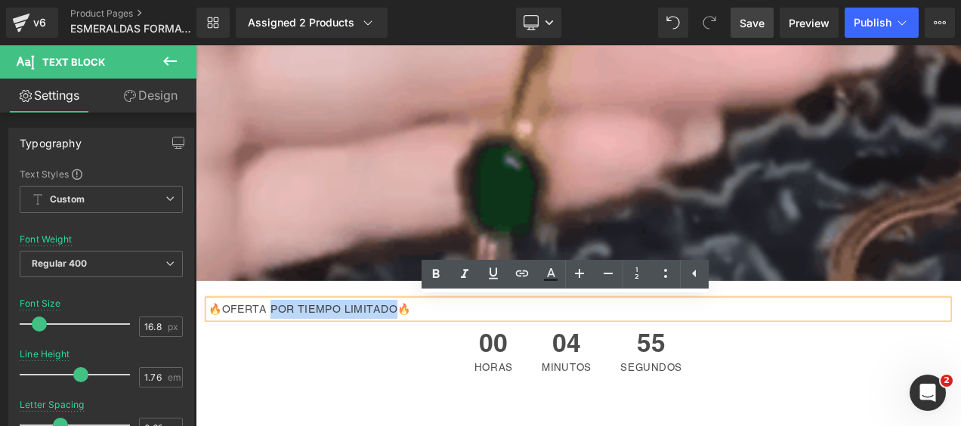
drag, startPoint x: 430, startPoint y: 359, endPoint x: 280, endPoint y: 360, distance: 149.5
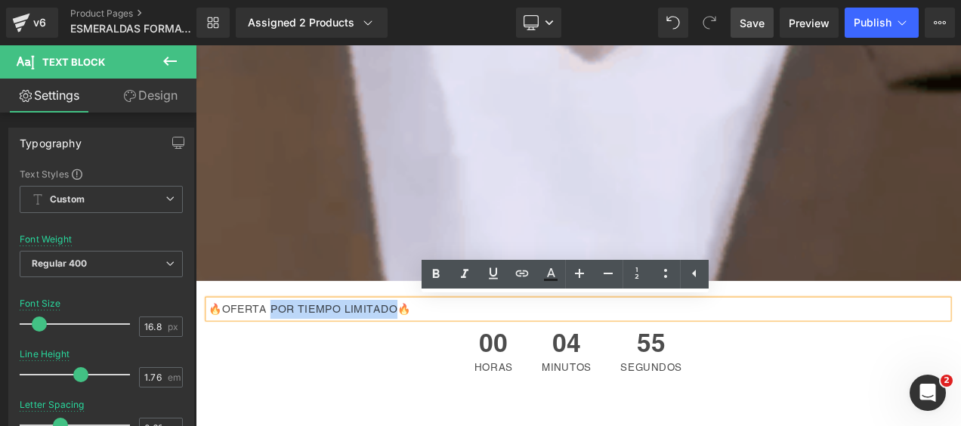
click at [280, 360] on font "🔥OFERTA POR TIEMPO LIMITADO🔥" at bounding box center [332, 360] width 242 height 15
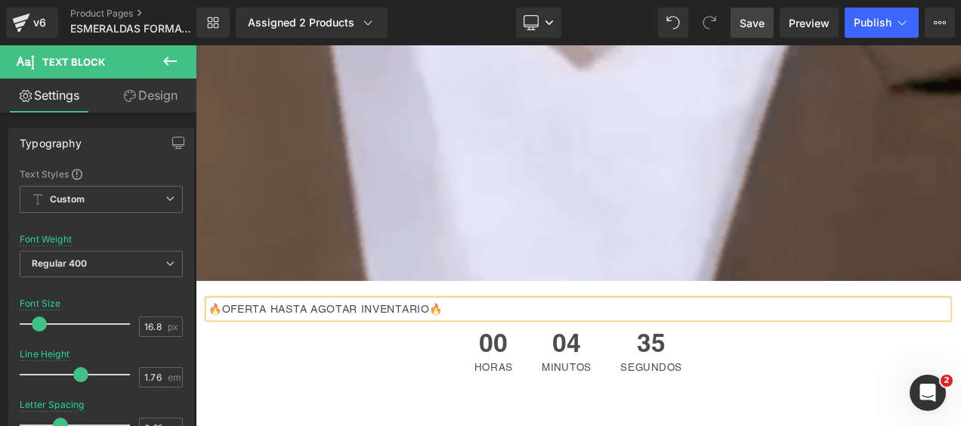
click at [752, 26] on span "Save" at bounding box center [751, 23] width 25 height 16
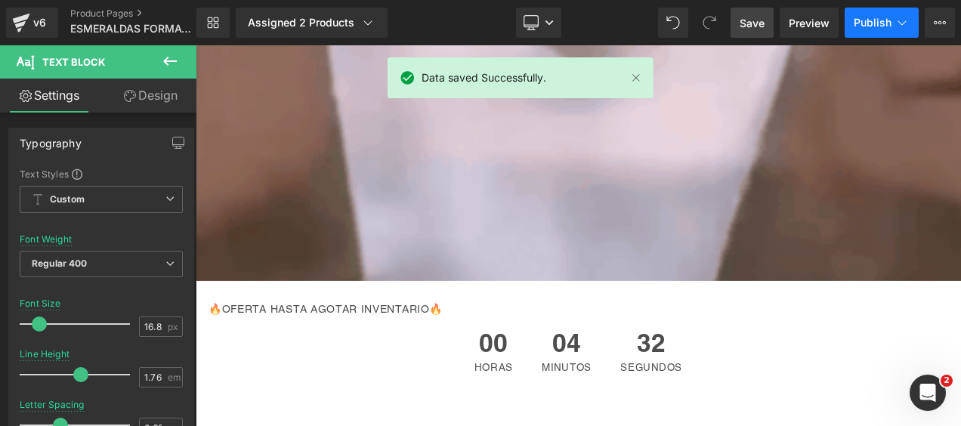
click at [880, 23] on span "Publish" at bounding box center [872, 23] width 38 height 12
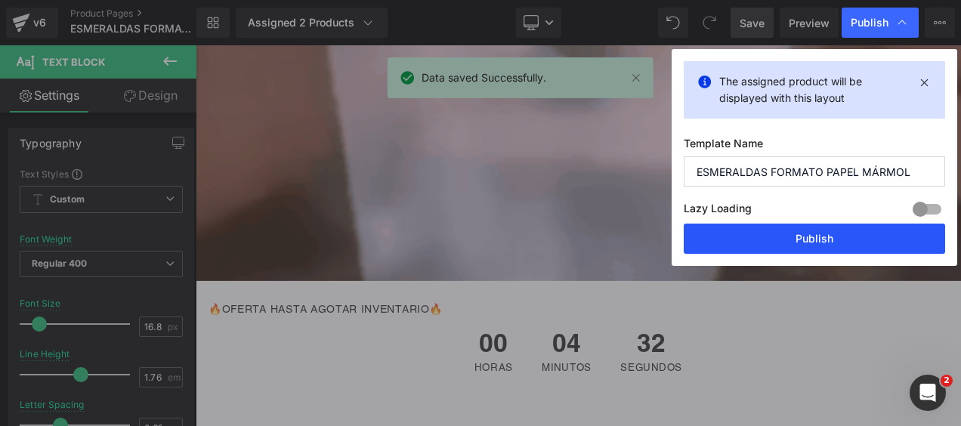
click at [774, 234] on button "Publish" at bounding box center [813, 239] width 261 height 30
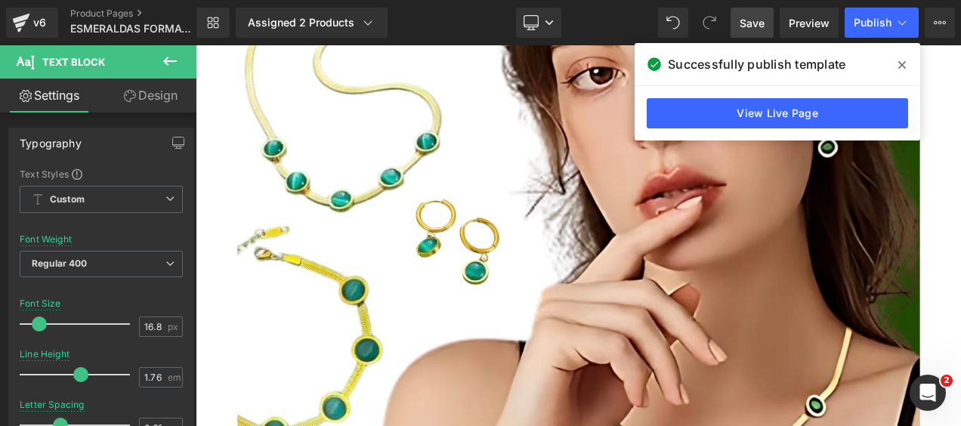
scroll to position [0, 0]
